Goal: Task Accomplishment & Management: Use online tool/utility

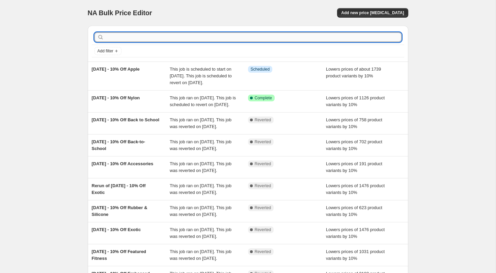
click at [165, 34] on input "text" at bounding box center [253, 36] width 296 height 9
type input "hallo"
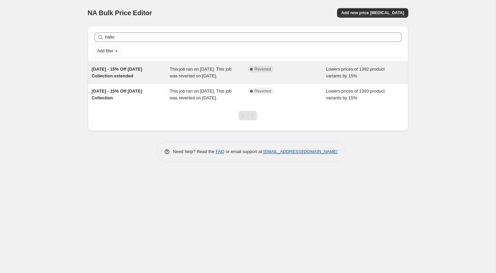
click at [182, 70] on span "This job ran on [DATE]. This job was reverted on [DATE]." at bounding box center [201, 72] width 62 height 12
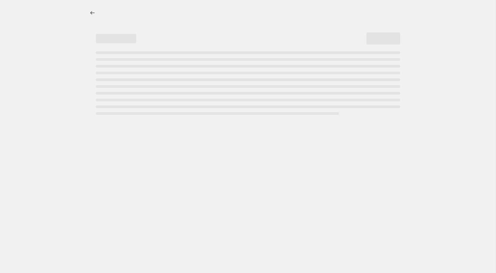
select select "percentage"
select select "tag"
select select "not_equal"
select select "tag"
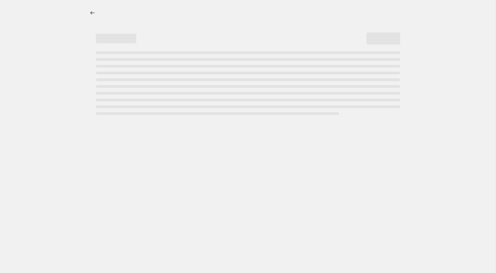
select select "not_equal"
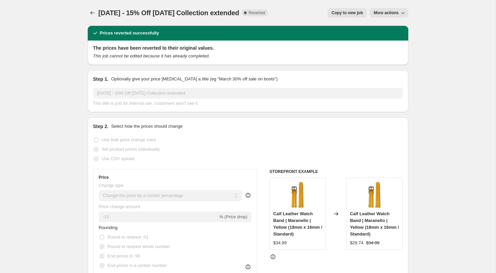
click at [353, 9] on button "Copy to new job" at bounding box center [347, 12] width 39 height 9
select select "percentage"
select select "tag"
select select "not_equal"
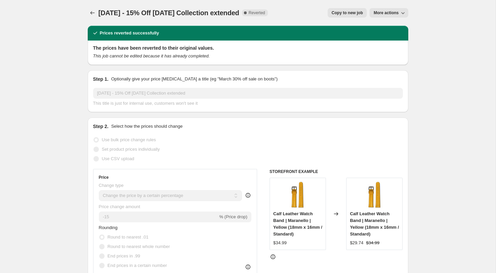
select select "tag"
select select "not_equal"
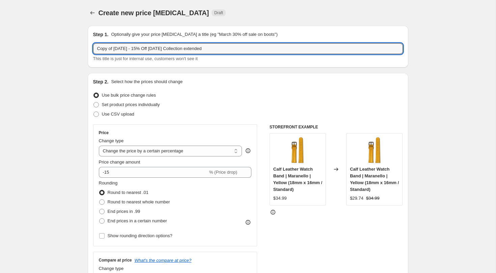
drag, startPoint x: 115, startPoint y: 48, endPoint x: 83, endPoint y: 46, distance: 32.8
click at [129, 50] on input "[DATE] - 15% Off [DATE] Collection extended" at bounding box center [248, 48] width 310 height 11
drag, startPoint x: 118, startPoint y: 49, endPoint x: 87, endPoint y: 47, distance: 31.5
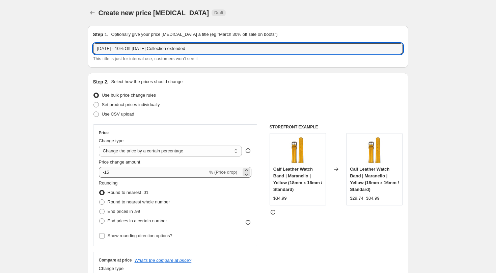
type input "[DATE] - 10% Off [DATE] Collection extended"
click at [123, 170] on input "-15" at bounding box center [153, 172] width 109 height 11
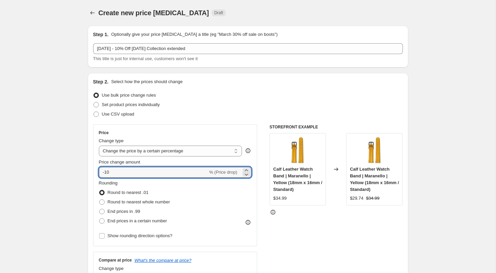
type input "-10"
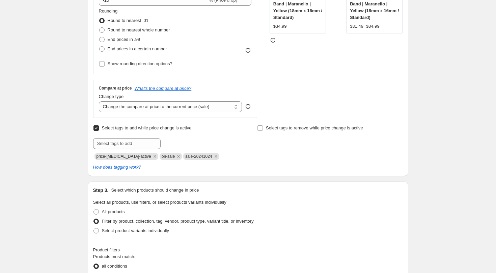
scroll to position [173, 0]
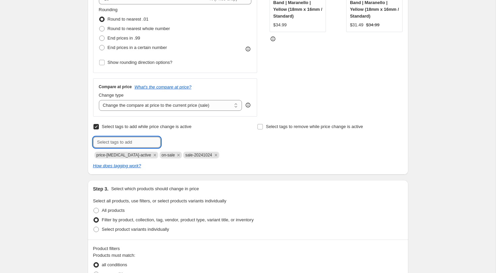
click at [118, 139] on input "text" at bounding box center [126, 142] width 67 height 11
paste input "[DATE]"
type input "sale-2025.10.01"
click at [178, 143] on span "sale-2025.10..." at bounding box center [188, 141] width 27 height 5
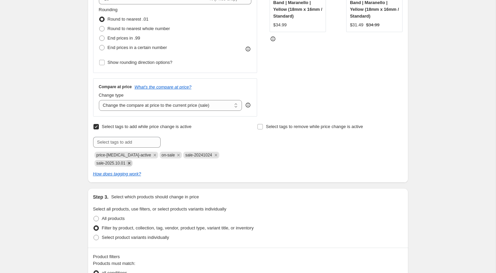
click at [214, 155] on icon "Remove sale-20241024" at bounding box center [216, 155] width 6 height 6
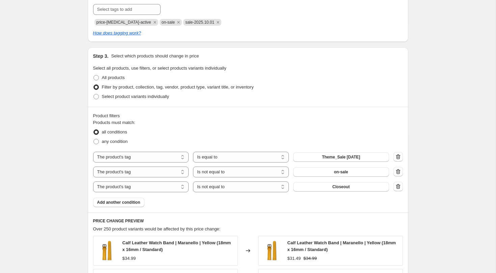
scroll to position [308, 0]
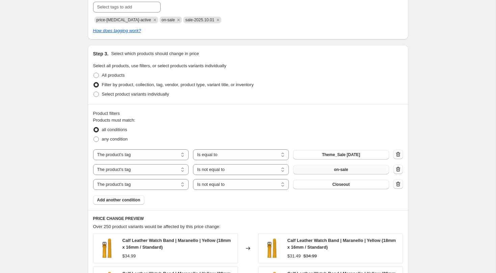
click at [346, 167] on span "on-sale" at bounding box center [341, 169] width 14 height 5
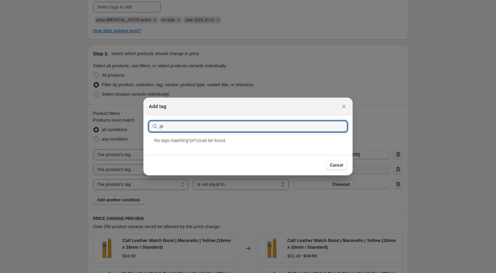
type input "p"
type input "price-[MEDICAL_DATA]-updater"
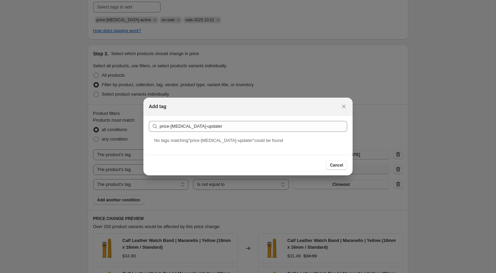
drag, startPoint x: 345, startPoint y: 106, endPoint x: 341, endPoint y: 105, distance: 4.2
click at [345, 106] on icon "Close" at bounding box center [343, 106] width 7 height 7
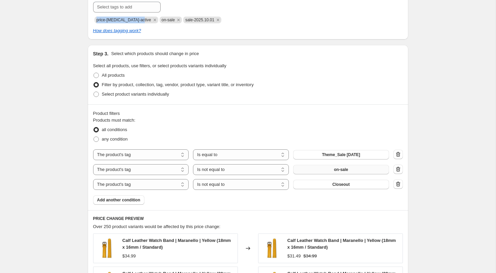
drag, startPoint x: 97, startPoint y: 19, endPoint x: 143, endPoint y: 17, distance: 46.2
click at [143, 17] on span "price-[MEDICAL_DATA]-active" at bounding box center [123, 20] width 55 height 7
copy span "price-[MEDICAL_DATA]-active"
click at [339, 168] on span "on-sale" at bounding box center [341, 169] width 14 height 5
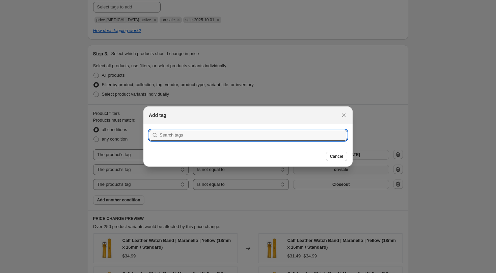
scroll to position [0, 0]
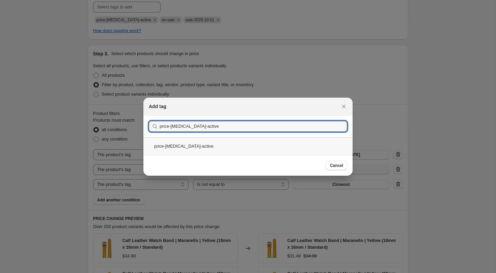
type input "price-[MEDICAL_DATA]-active"
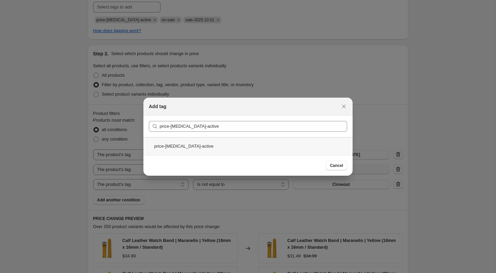
click at [177, 146] on div "price-[MEDICAL_DATA]-active" at bounding box center [247, 146] width 209 height 18
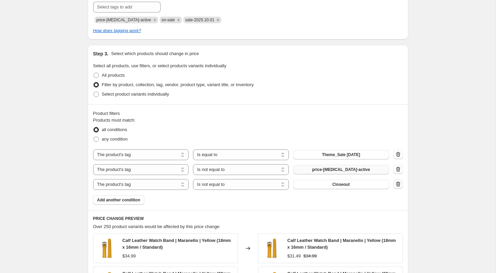
click at [397, 184] on icon "button" at bounding box center [397, 184] width 1 height 2
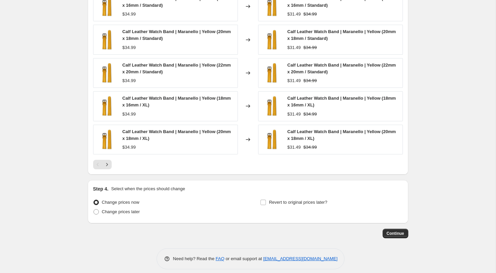
scroll to position [541, 0]
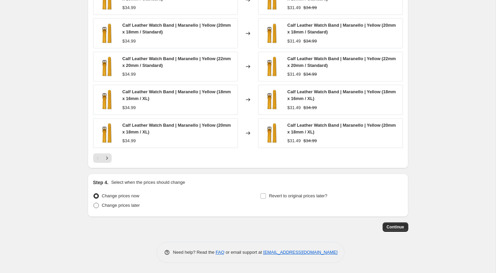
click at [98, 207] on span at bounding box center [95, 204] width 5 height 5
click at [94, 203] on input "Change prices later" at bounding box center [93, 202] width 0 height 0
radio input "true"
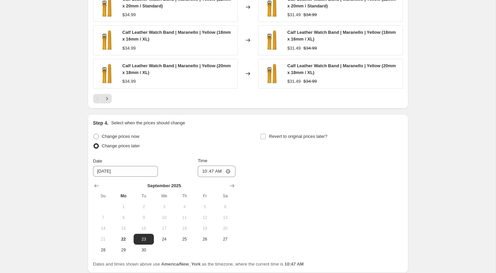
scroll to position [602, 0]
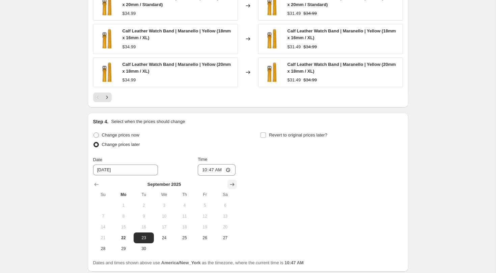
click at [233, 184] on icon "Show next month, October 2025" at bounding box center [232, 183] width 4 height 3
click at [168, 205] on span "1" at bounding box center [164, 204] width 15 height 5
type input "[DATE]"
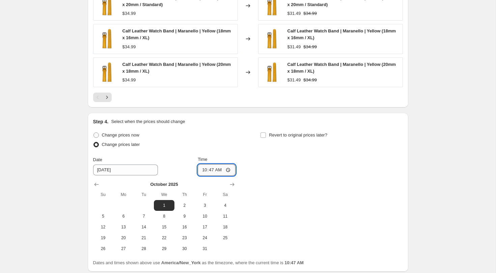
click at [203, 169] on input "10:47" at bounding box center [217, 169] width 38 height 11
type input "00:00"
click at [264, 134] on input "Revert to original prices later?" at bounding box center [262, 134] width 5 height 5
checkbox input "true"
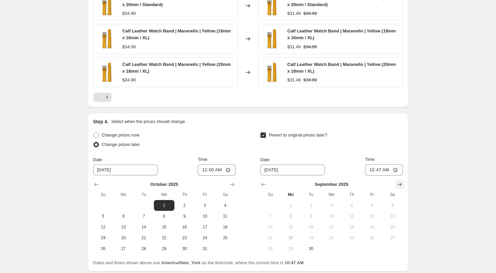
click at [398, 183] on icon "Show next month, October 2025" at bounding box center [399, 184] width 7 height 7
click at [336, 227] on span "15" at bounding box center [331, 226] width 15 height 5
type input "[DATE]"
click at [369, 170] on input "10:47" at bounding box center [384, 169] width 38 height 11
type input "23:59"
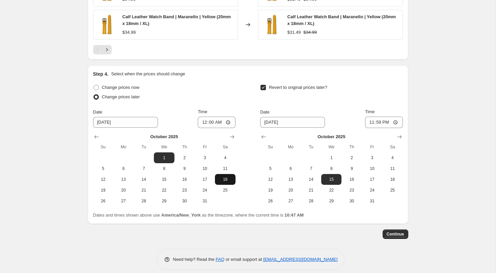
scroll to position [656, 0]
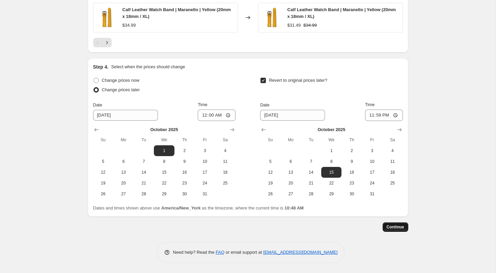
click at [398, 226] on span "Continue" at bounding box center [396, 226] width 18 height 5
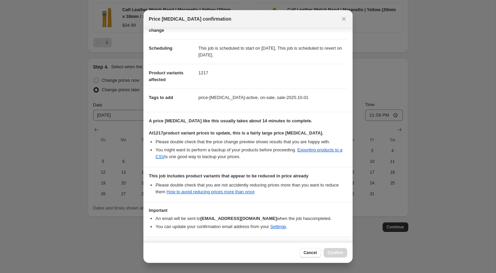
scroll to position [65, 0]
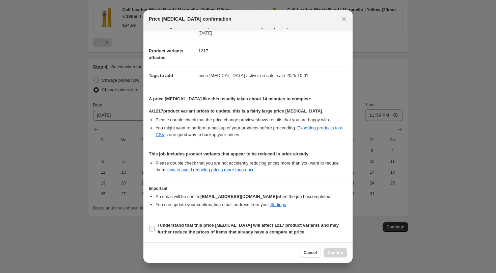
click at [151, 228] on input "I understand that this price [MEDICAL_DATA] will affect 1217 product variants a…" at bounding box center [151, 228] width 5 height 5
checkbox input "true"
click at [332, 250] on span "Confirm" at bounding box center [336, 252] width 16 height 5
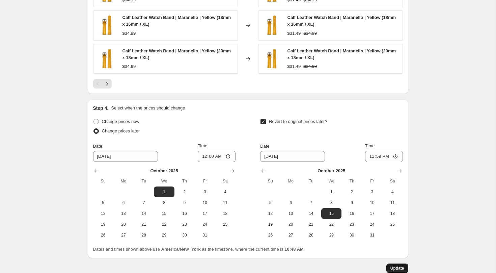
click at [402, 266] on span "Update" at bounding box center [397, 267] width 14 height 5
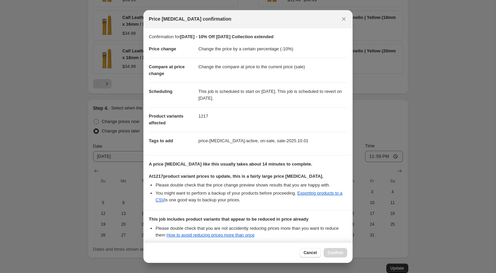
click at [344, 20] on icon "Close" at bounding box center [343, 19] width 7 height 7
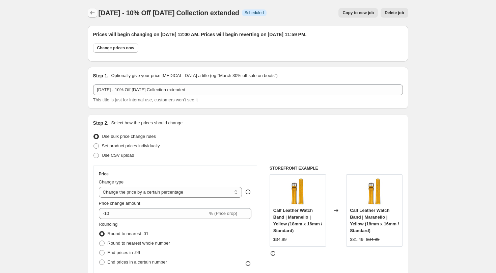
click at [93, 12] on icon "Price change jobs" at bounding box center [92, 12] width 7 height 7
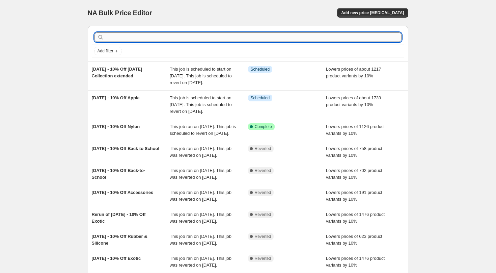
click at [151, 33] on input "text" at bounding box center [253, 36] width 296 height 9
type input "exotic"
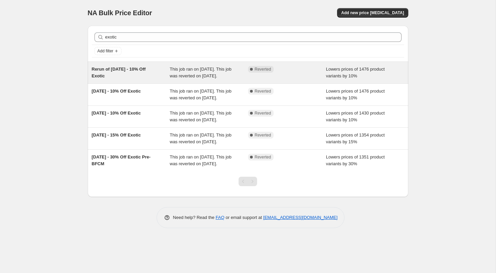
click at [140, 71] on span "Rerun of [DATE] - 10% Off Exotic" at bounding box center [119, 72] width 54 height 12
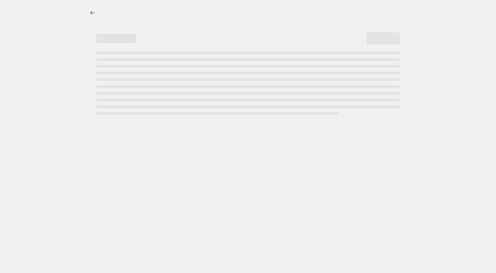
select select "percentage"
select select "tag"
select select "not_equal"
select select "vendor"
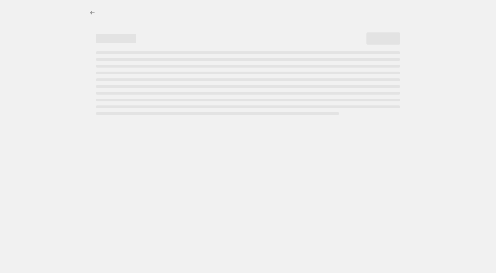
select select "not_equal"
select select "vendor"
select select "not_equal"
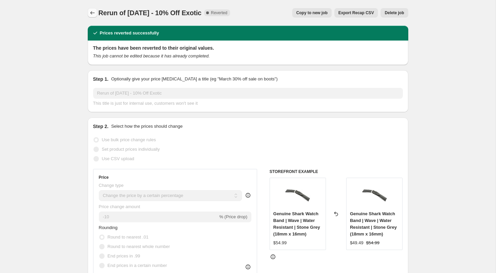
click at [89, 13] on icon "Price change jobs" at bounding box center [92, 12] width 7 height 7
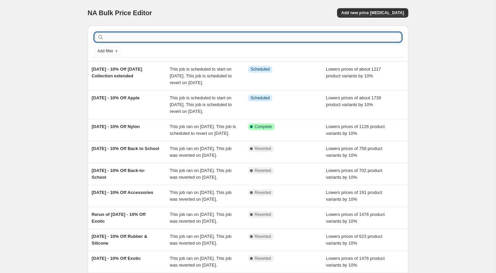
click at [131, 33] on input "text" at bounding box center [253, 36] width 296 height 9
type input "exotic"
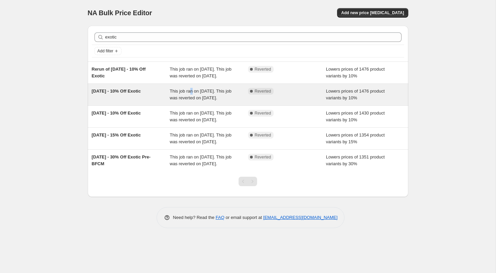
click at [192, 99] on span "This job ran on [DATE]. This job was reverted on [DATE]." at bounding box center [201, 94] width 62 height 12
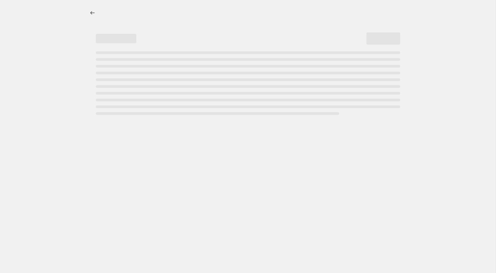
select select "percentage"
select select "tag"
select select "not_equal"
select select "vendor"
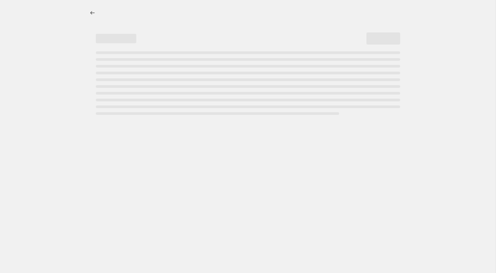
select select "not_equal"
select select "vendor"
select select "not_equal"
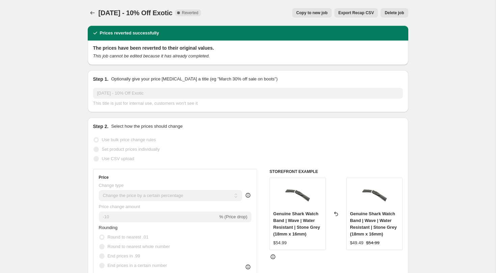
click at [317, 12] on span "Copy to new job" at bounding box center [311, 12] width 31 height 5
select select "percentage"
select select "tag"
select select "not_equal"
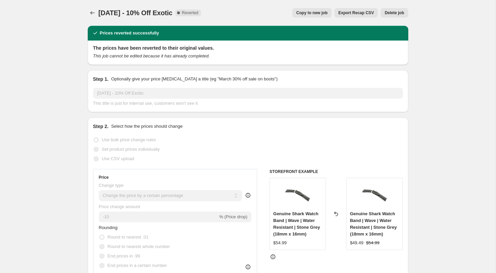
select select "vendor"
select select "not_equal"
select select "vendor"
select select "not_equal"
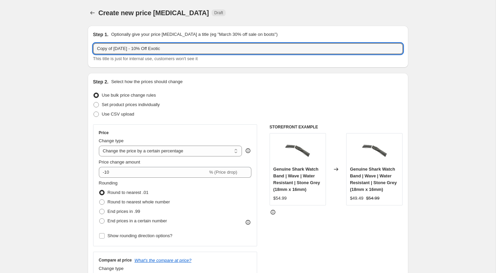
drag, startPoint x: 107, startPoint y: 49, endPoint x: 51, endPoint y: 42, distance: 56.7
drag, startPoint x: 113, startPoint y: 48, endPoint x: 117, endPoint y: 48, distance: 4.0
click at [115, 48] on input "[DATE] - 10% Off Exotic" at bounding box center [248, 48] width 310 height 11
click at [118, 49] on input "[DATE] - 10% Off Exotic" at bounding box center [248, 48] width 310 height 11
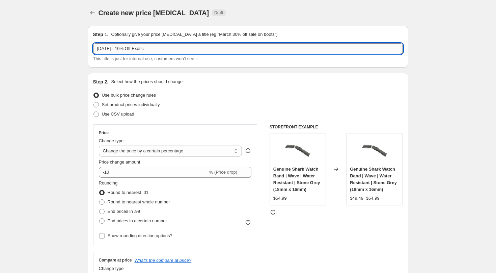
click at [117, 51] on input "[DATE] - 10% Off Exotic" at bounding box center [248, 48] width 310 height 11
drag, startPoint x: 117, startPoint y: 51, endPoint x: 90, endPoint y: 49, distance: 27.4
click at [90, 49] on div "Step 1. Optionally give your price [MEDICAL_DATA] a title (eg "March 30% off sa…" at bounding box center [248, 47] width 320 height 42
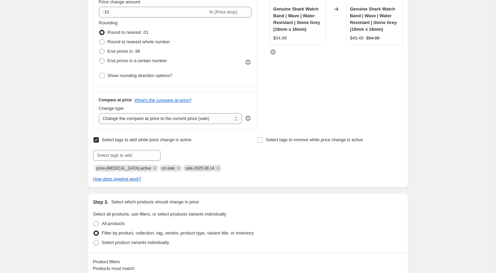
scroll to position [167, 0]
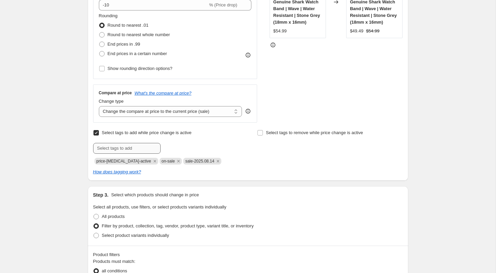
type input "[DATE] - 10% Off Exotic"
click at [114, 153] on input "text" at bounding box center [126, 148] width 67 height 11
paste input "[DATE]"
type input "sale-2025.10.16"
click at [184, 147] on span "sale-2025.10..." at bounding box center [188, 147] width 27 height 5
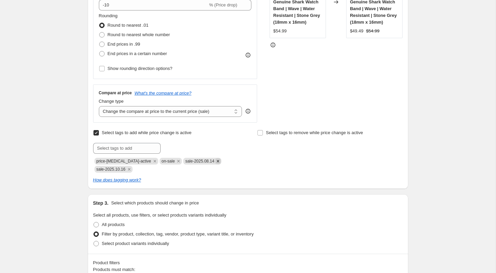
click at [216, 161] on icon "Remove sale-2025.08.14" at bounding box center [218, 161] width 6 height 6
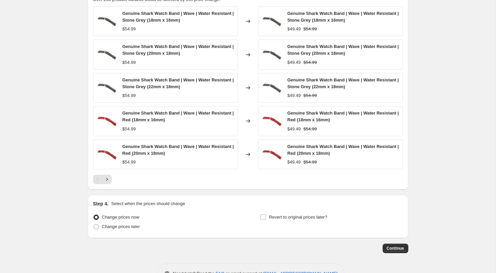
scroll to position [571, 0]
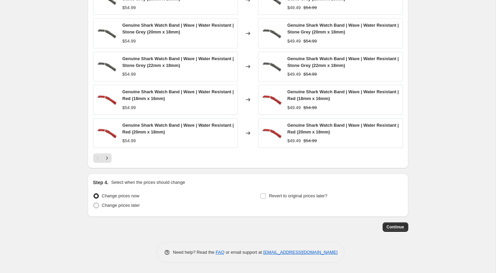
click at [98, 206] on span at bounding box center [95, 204] width 5 height 5
click at [94, 203] on input "Change prices later" at bounding box center [93, 202] width 0 height 0
radio input "true"
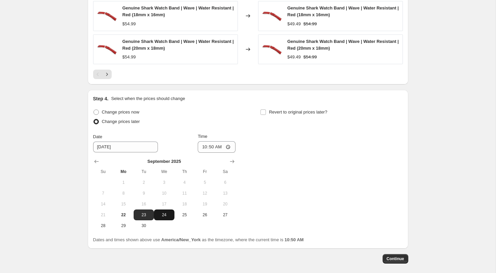
scroll to position [657, 0]
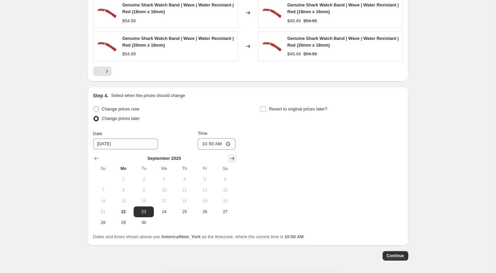
click at [235, 158] on icon "Show next month, October 2025" at bounding box center [232, 158] width 7 height 7
click at [186, 200] on span "16" at bounding box center [184, 200] width 15 height 5
type input "[DATE]"
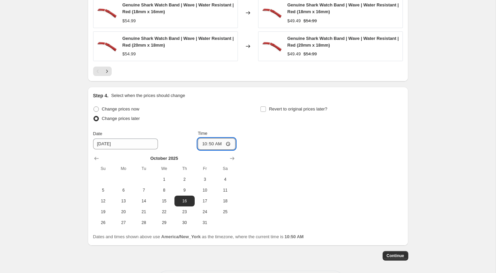
click at [203, 144] on input "10:50" at bounding box center [217, 143] width 38 height 11
type input "00:00"
click at [287, 131] on div "Change prices now Change prices later Date [DATE] Time 00:00 [DATE] Su Mo Tu We…" at bounding box center [248, 165] width 310 height 123
click at [263, 108] on input "Revert to original prices later?" at bounding box center [262, 108] width 5 height 5
checkbox input "true"
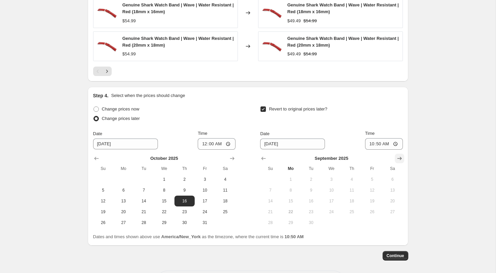
click at [397, 159] on icon "Show next month, October 2025" at bounding box center [399, 158] width 7 height 7
click at [336, 211] on span "22" at bounding box center [331, 211] width 15 height 5
type input "[DATE]"
click at [370, 143] on input "10:50" at bounding box center [384, 143] width 38 height 11
type input "23:59"
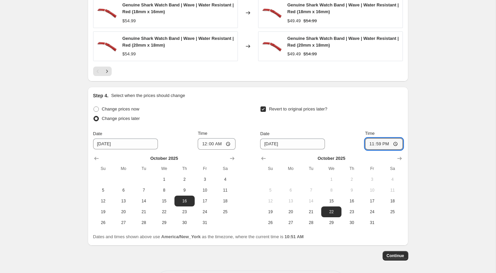
click at [397, 255] on span "Continue" at bounding box center [396, 255] width 18 height 5
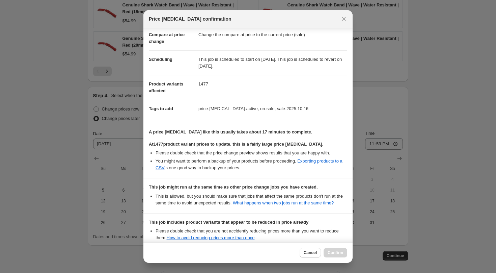
scroll to position [113, 0]
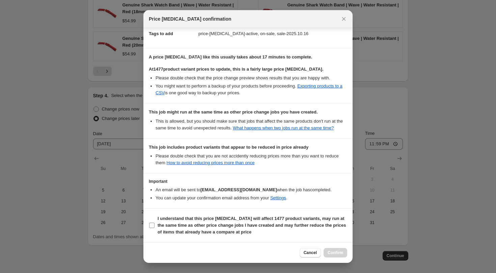
click at [152, 227] on input "I understand that this price [MEDICAL_DATA] will affect 1477 product variants, …" at bounding box center [151, 224] width 5 height 5
checkbox input "true"
click at [338, 255] on span "Confirm" at bounding box center [336, 252] width 16 height 5
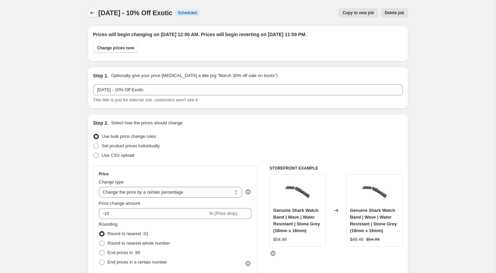
click at [90, 14] on icon "Price change jobs" at bounding box center [92, 12] width 7 height 7
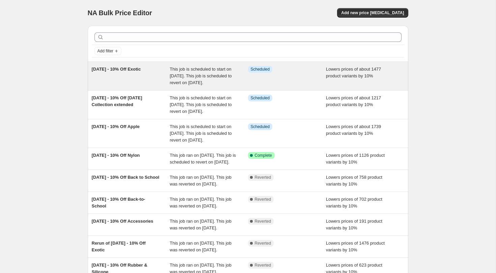
click at [200, 84] on span "This job is scheduled to start on [DATE]. This job is scheduled to revert on [D…" at bounding box center [201, 75] width 62 height 19
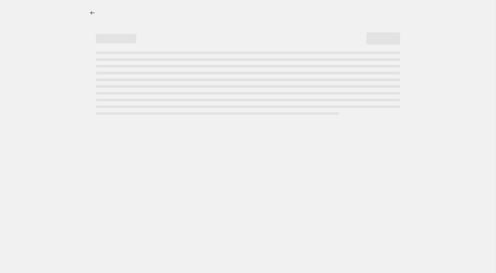
select select "percentage"
select select "tag"
select select "not_equal"
select select "vendor"
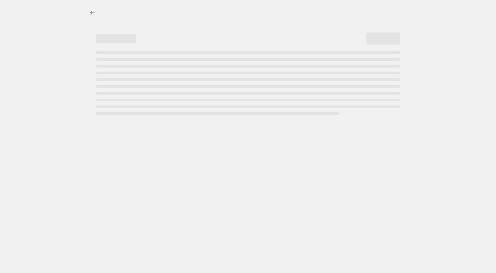
select select "not_equal"
select select "vendor"
select select "not_equal"
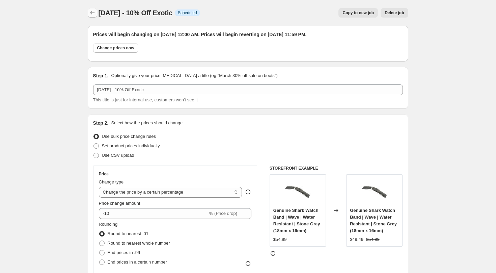
click at [90, 13] on icon "Price change jobs" at bounding box center [92, 12] width 4 height 3
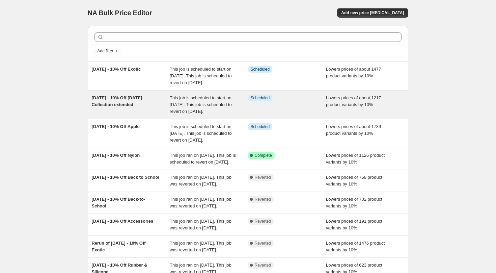
click at [185, 112] on span "This job is scheduled to start on [DATE]. This job is scheduled to revert on [D…" at bounding box center [201, 104] width 62 height 19
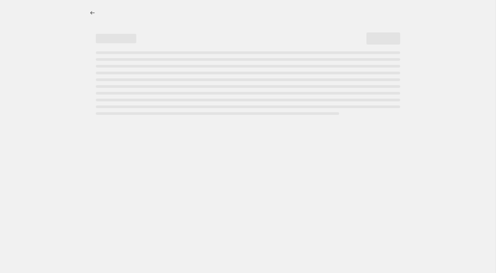
select select "percentage"
select select "tag"
select select "not_equal"
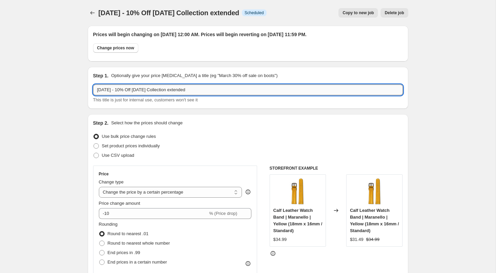
click at [169, 90] on input "[DATE] - 10% Off [DATE] Collection extended" at bounding box center [248, 89] width 310 height 11
click at [195, 88] on input "[DATE] - 10% Off [DATE] Collection extended" at bounding box center [248, 89] width 310 height 11
type input "[DATE] - 10% Off [DATE] Collection"
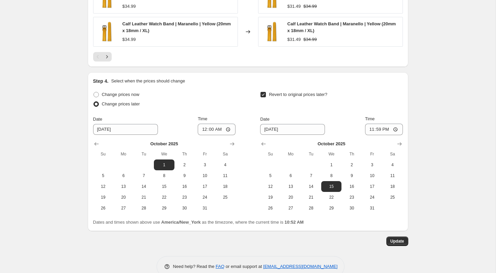
scroll to position [698, 0]
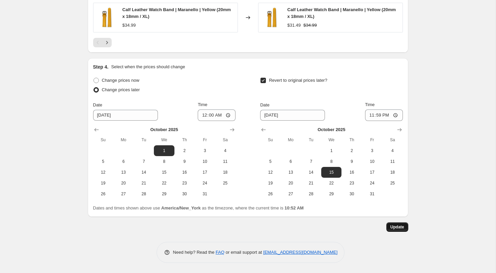
click at [390, 226] on span "Update" at bounding box center [397, 226] width 14 height 5
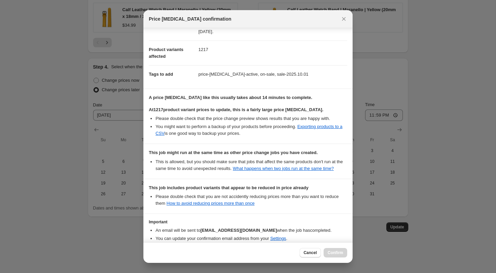
scroll to position [113, 0]
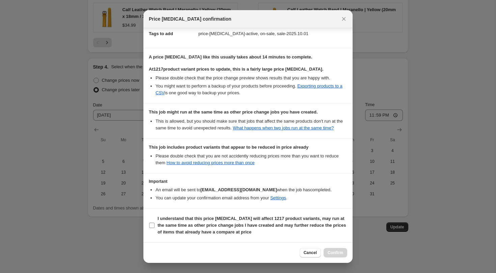
drag, startPoint x: 154, startPoint y: 226, endPoint x: 160, endPoint y: 226, distance: 5.7
click at [154, 226] on input "I understand that this price [MEDICAL_DATA] will affect 1217 product variants, …" at bounding box center [151, 224] width 5 height 5
checkbox input "true"
click at [341, 252] on span "Confirm" at bounding box center [336, 252] width 16 height 5
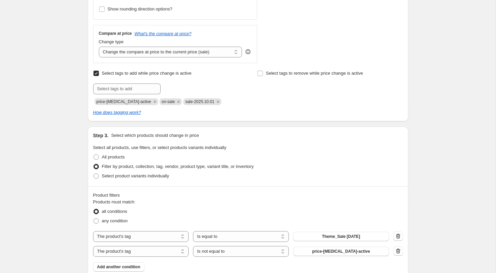
scroll to position [0, 0]
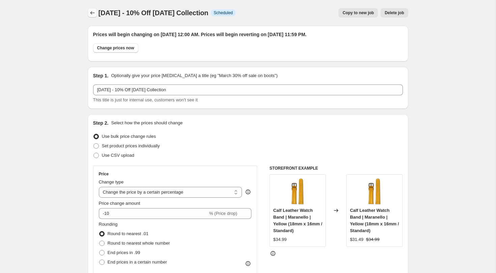
click at [92, 12] on icon "Price change jobs" at bounding box center [92, 12] width 7 height 7
